Goal: Find specific page/section: Find specific page/section

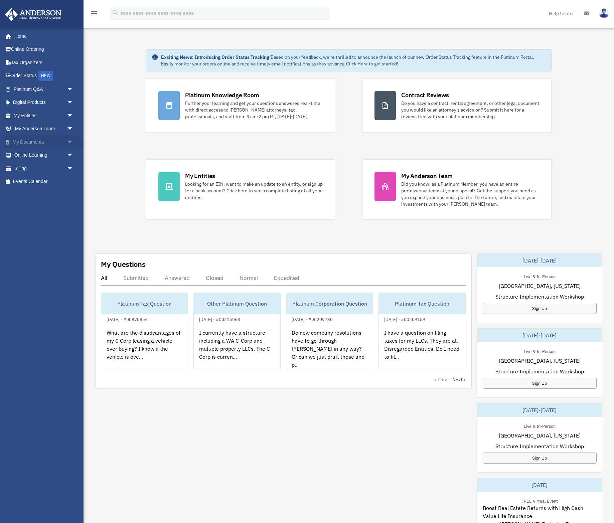
click at [70, 141] on span "arrow_drop_down" at bounding box center [73, 142] width 13 height 14
click at [38, 183] on link "Forms Library" at bounding box center [46, 181] width 74 height 13
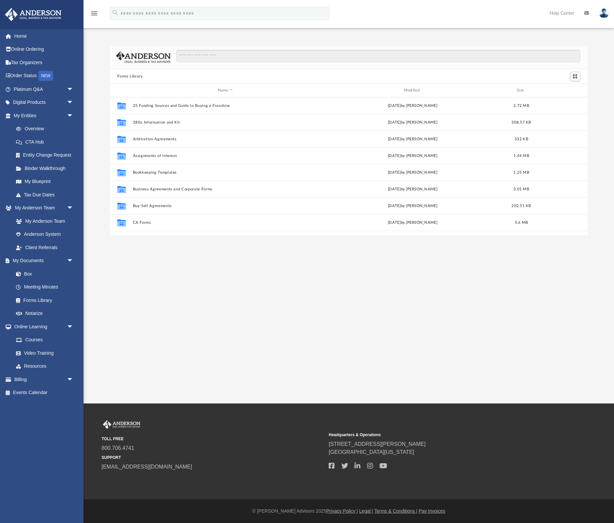
scroll to position [152, 477]
click at [222, 58] on input "Search files and folders" at bounding box center [378, 56] width 404 height 13
type input "********"
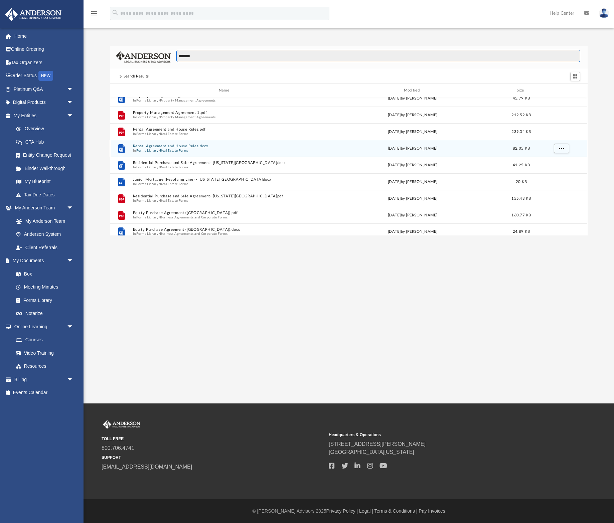
scroll to position [0, 0]
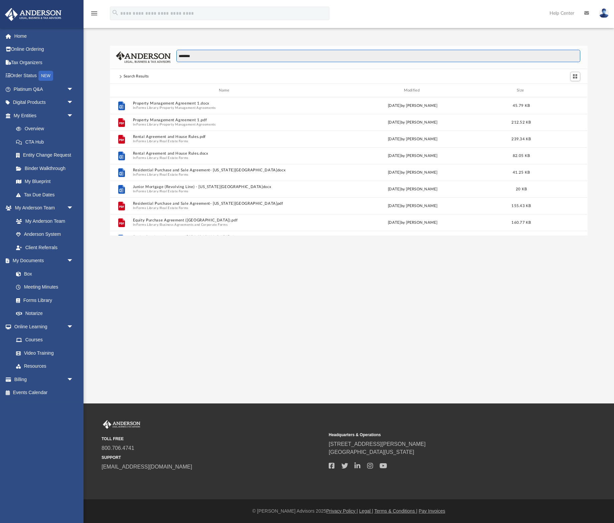
drag, startPoint x: 200, startPoint y: 56, endPoint x: 173, endPoint y: 58, distance: 27.8
click at [173, 58] on div "********" at bounding box center [376, 59] width 410 height 19
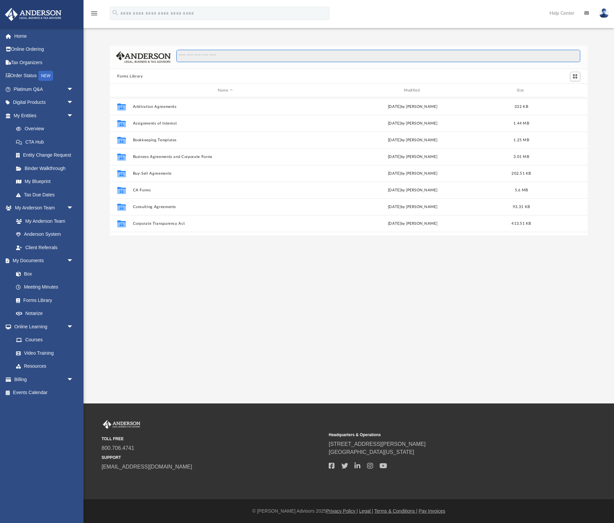
scroll to position [33, 0]
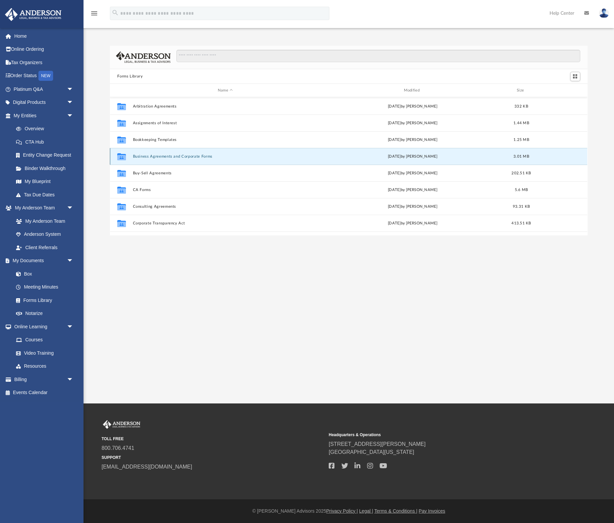
click at [170, 155] on button "Business Agreements and Corporate Forms" at bounding box center [225, 156] width 185 height 4
click at [124, 157] on icon "grid" at bounding box center [121, 157] width 9 height 5
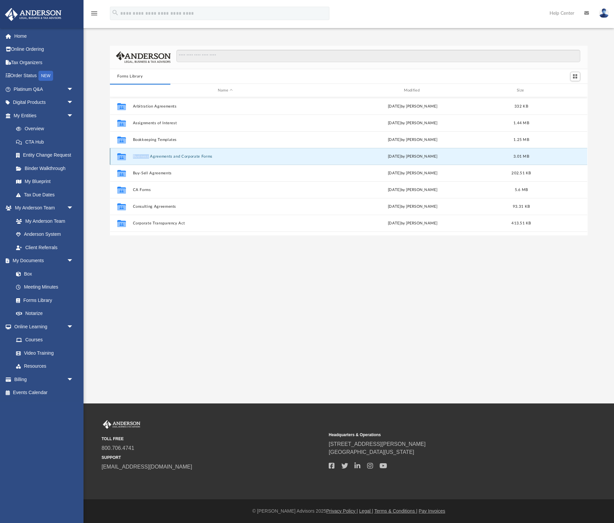
click at [124, 157] on icon "grid" at bounding box center [121, 157] width 9 height 5
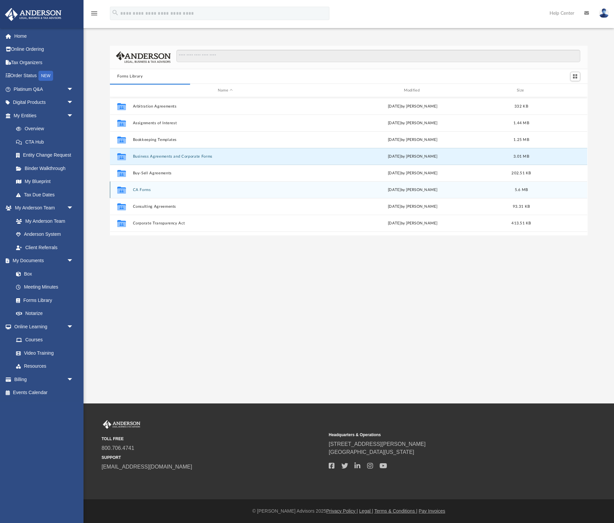
click at [223, 193] on div "Collaborated Folder CA Forms [DATE] by [PERSON_NAME] 5.6 MB" at bounding box center [348, 189] width 477 height 17
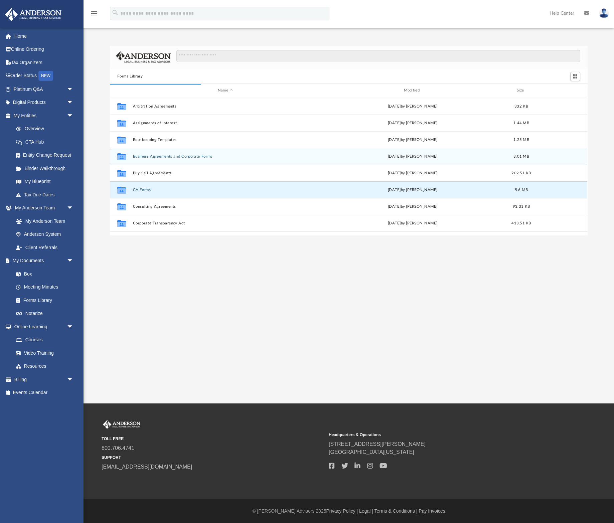
click at [219, 159] on div "Collaborated Folder Business Agreements and Corporate Forms [DATE] by [PERSON_N…" at bounding box center [348, 156] width 477 height 17
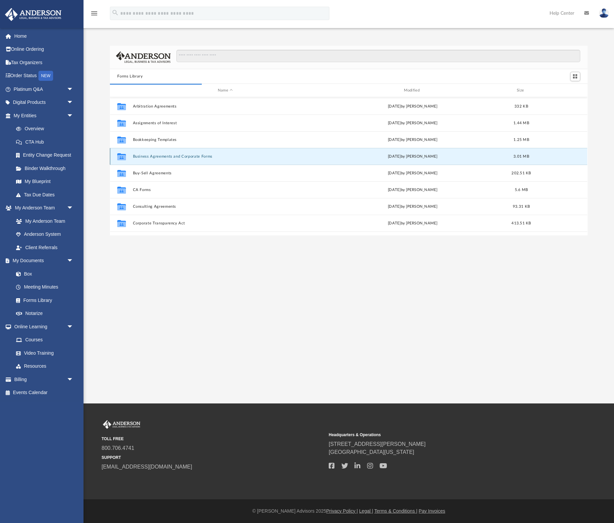
click at [219, 159] on div "Collaborated Folder Business Agreements and Corporate Forms [DATE] by [PERSON_N…" at bounding box center [348, 156] width 477 height 17
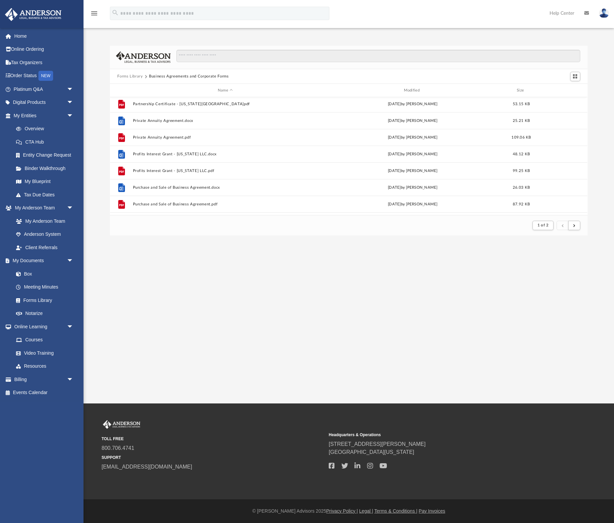
scroll to position [717, 0]
